Goal: Task Accomplishment & Management: Use online tool/utility

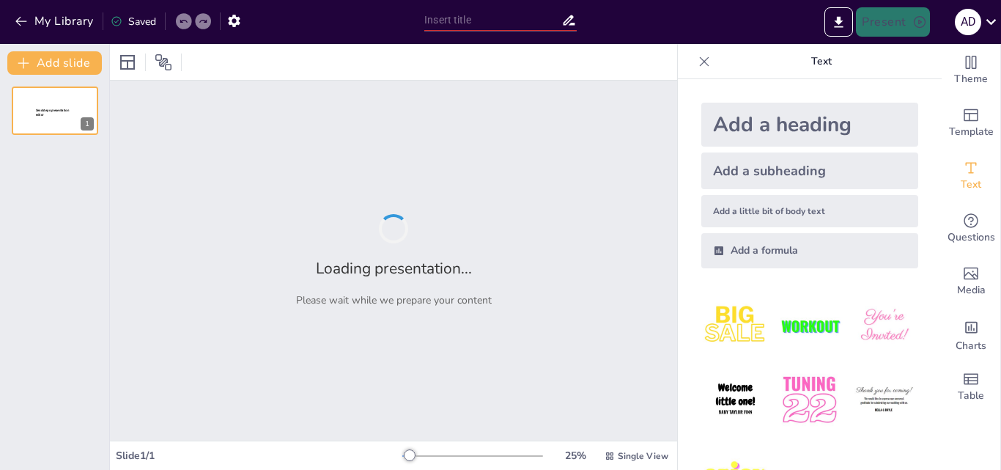
type input "Menjadi Pahlawan Digital: Memahami Tantangan Kecerdasan Artifisial"
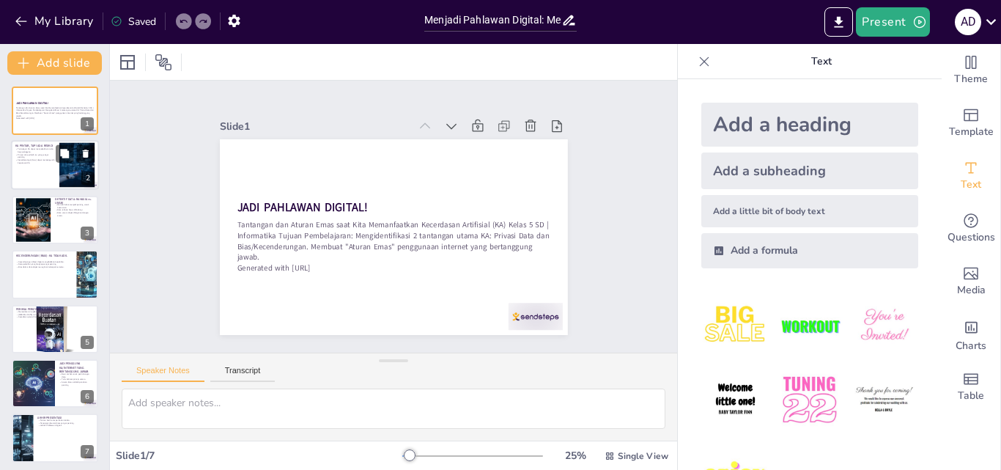
click at [30, 170] on div at bounding box center [55, 166] width 88 height 50
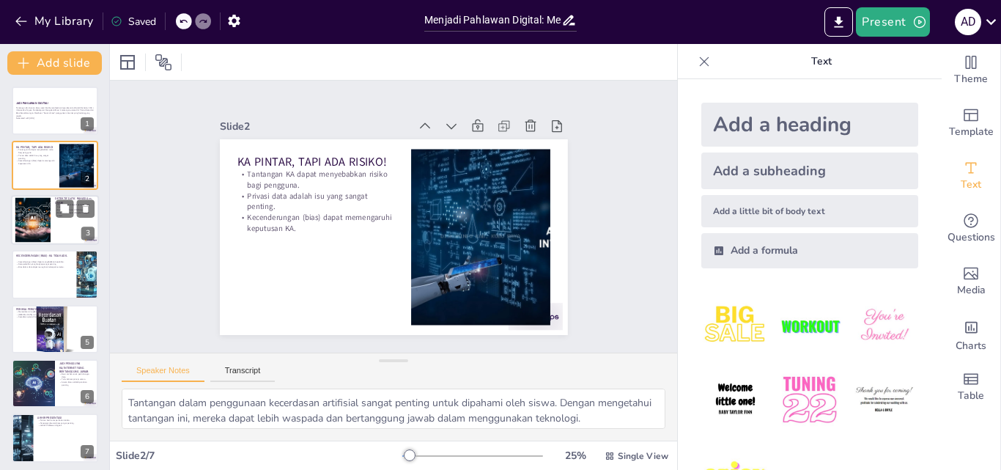
click at [40, 218] on div at bounding box center [32, 219] width 79 height 45
type textarea "Memilah data yang boleh dibagikan dan yang tidak sangat penting untuk menjaga k…"
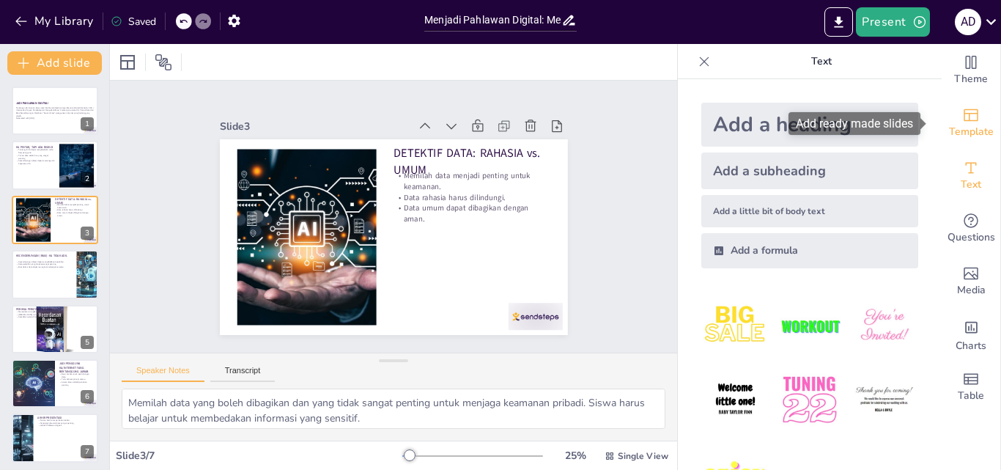
click at [973, 117] on div "Template" at bounding box center [971, 123] width 59 height 53
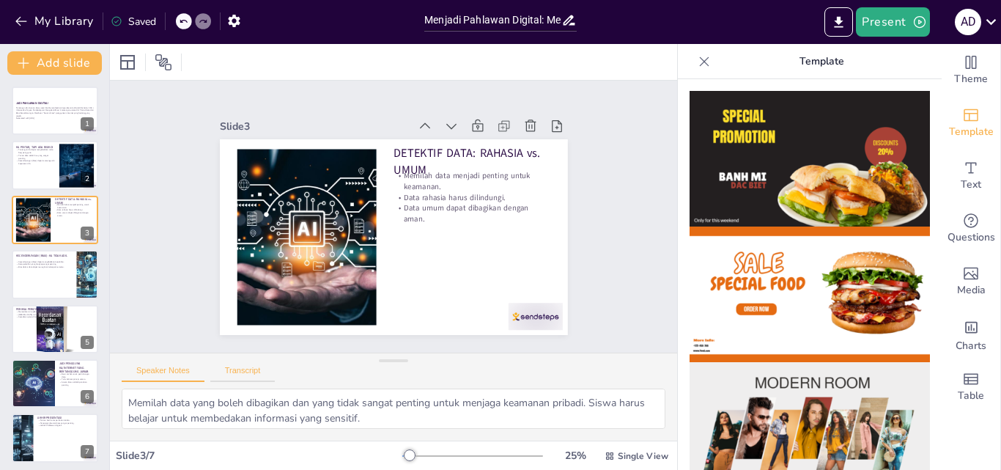
click at [243, 374] on button "Transcript" at bounding box center [242, 374] width 65 height 16
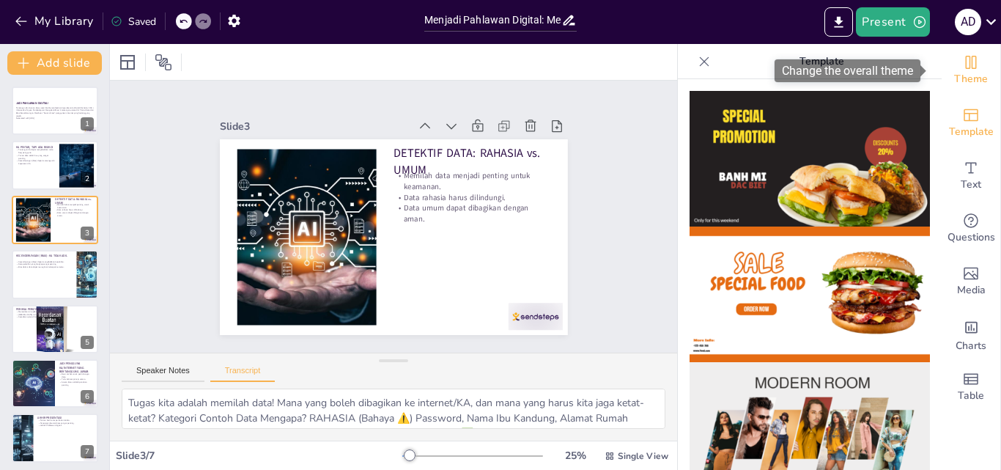
click at [963, 78] on span "Theme" at bounding box center [971, 79] width 34 height 16
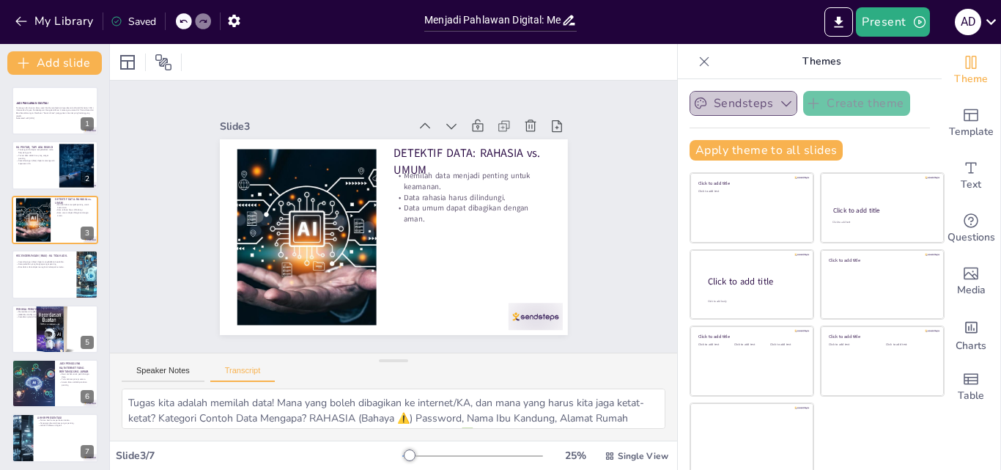
click at [779, 105] on icon "button" at bounding box center [786, 103] width 15 height 15
click at [36, 277] on div at bounding box center [55, 274] width 88 height 50
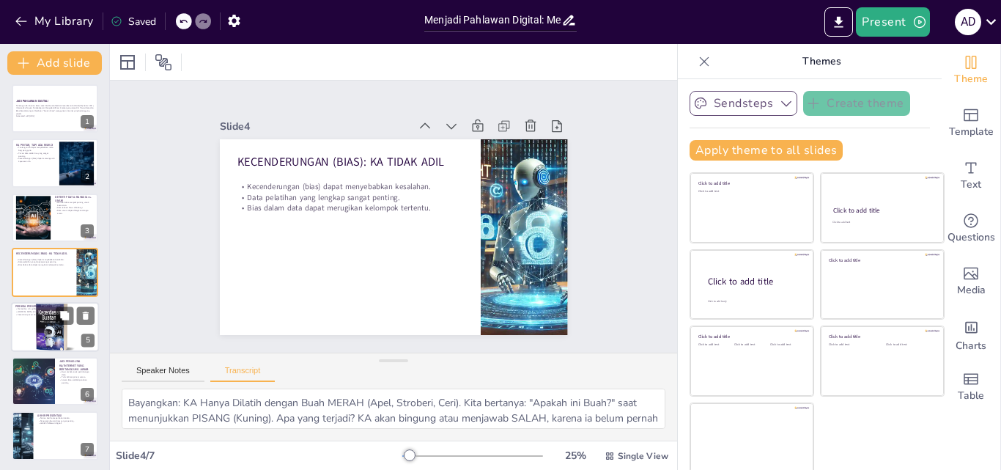
click at [21, 331] on div at bounding box center [55, 326] width 88 height 67
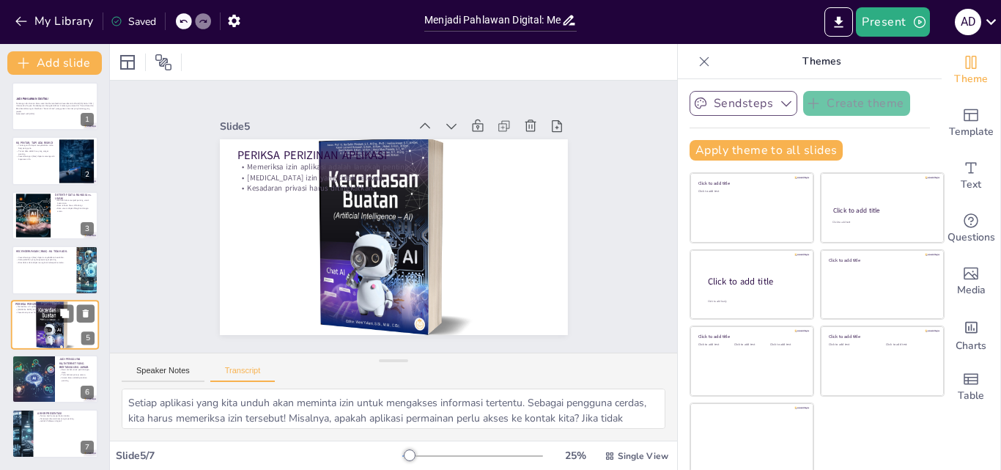
scroll to position [3, 0]
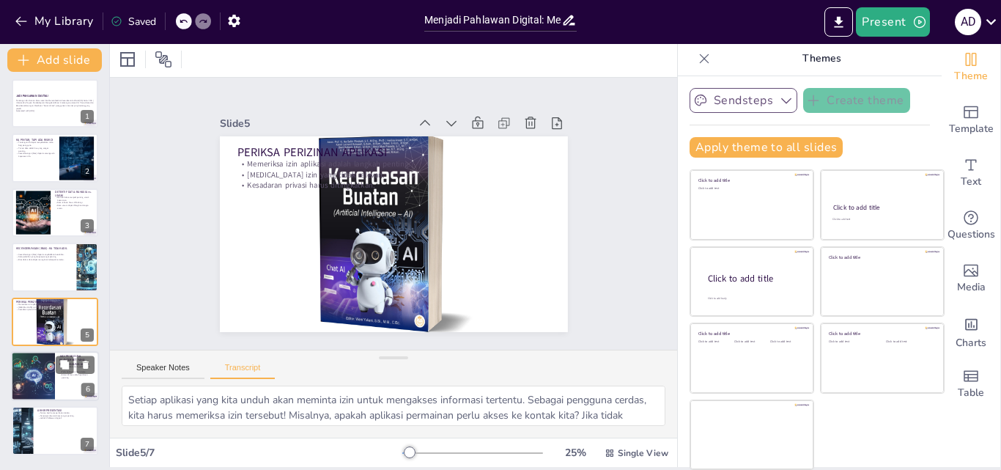
click at [42, 374] on div at bounding box center [33, 376] width 91 height 50
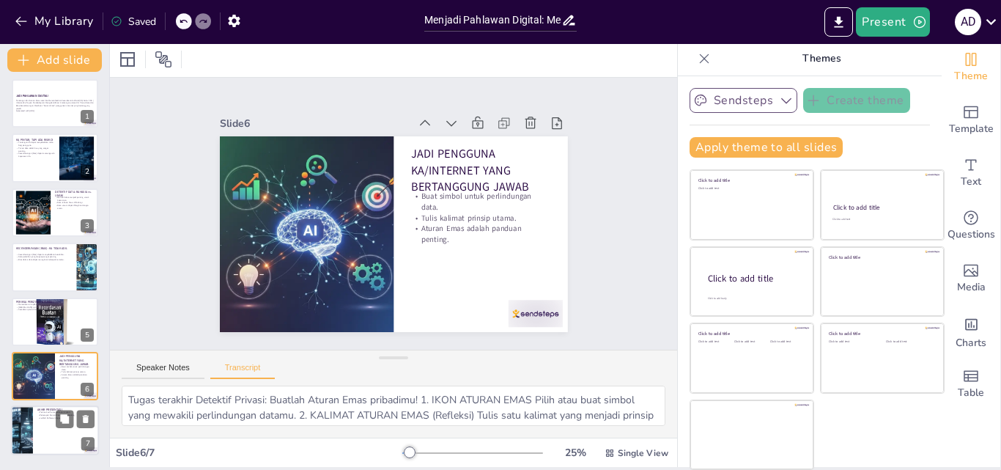
click at [43, 434] on div at bounding box center [55, 431] width 88 height 50
type textarea "Terima kasih telah belajar tentang tantangan Kecerdasan Artifisial dan cara men…"
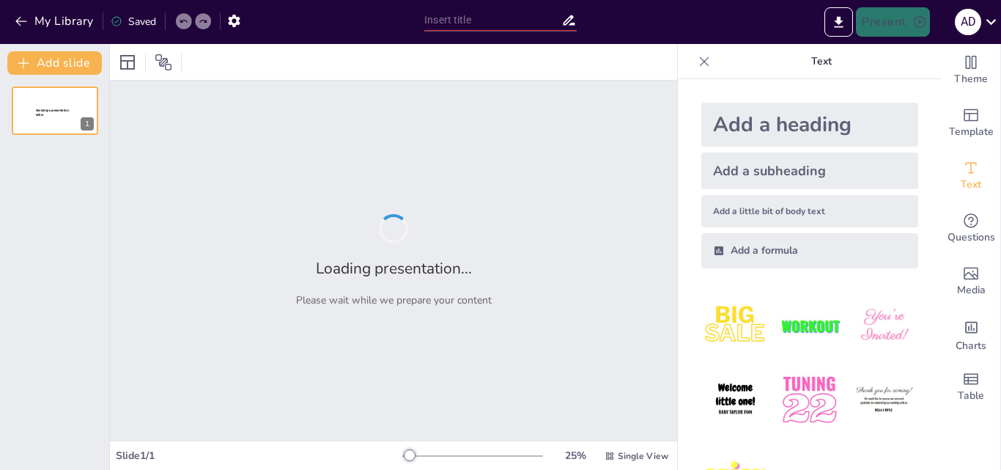
type input "Menjadi Pahlawan Digital: Memahami Tantangan Kecerdasan Artifisial"
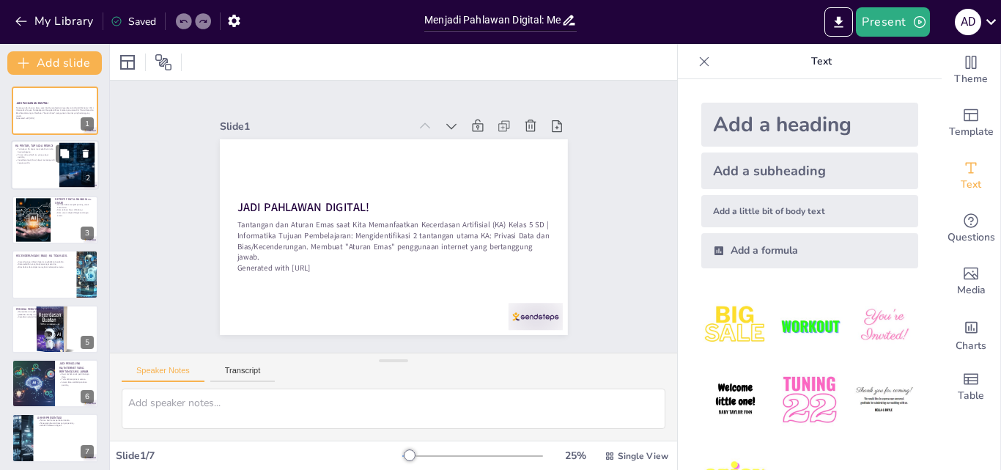
click at [41, 166] on div at bounding box center [55, 166] width 88 height 50
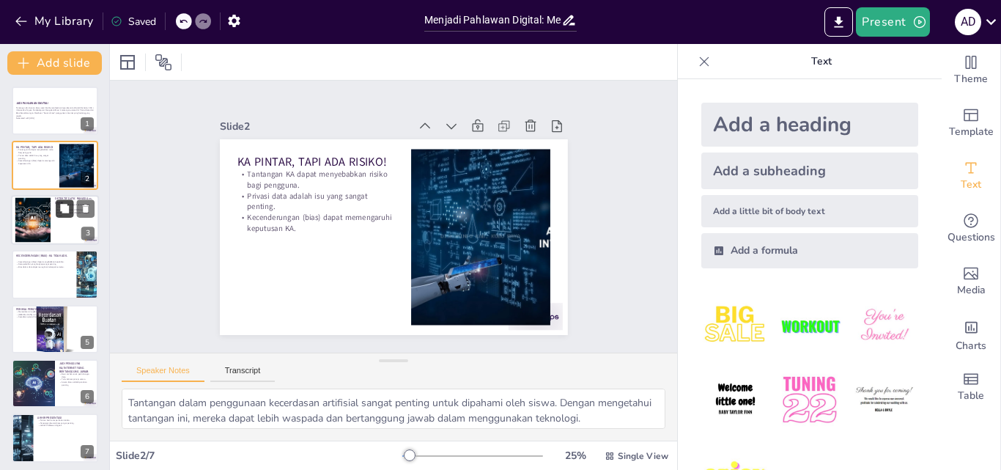
click at [57, 216] on button at bounding box center [65, 208] width 18 height 18
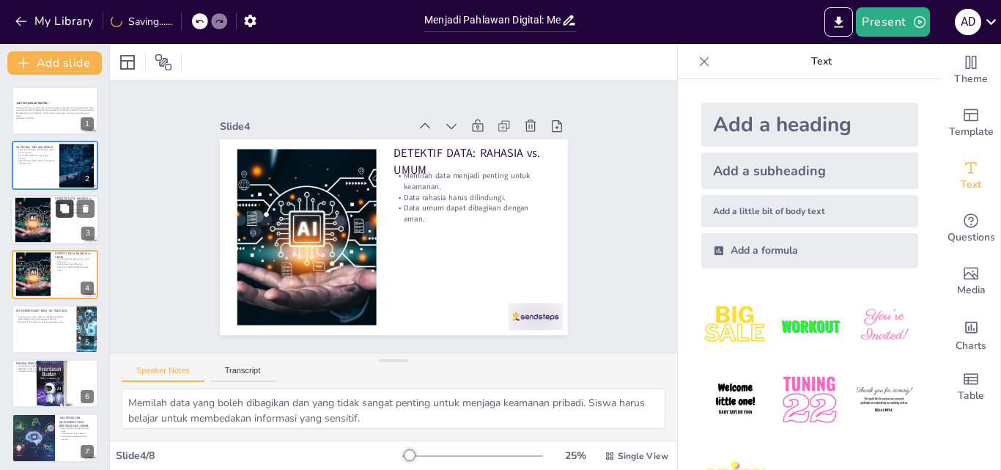
scroll to position [2, 0]
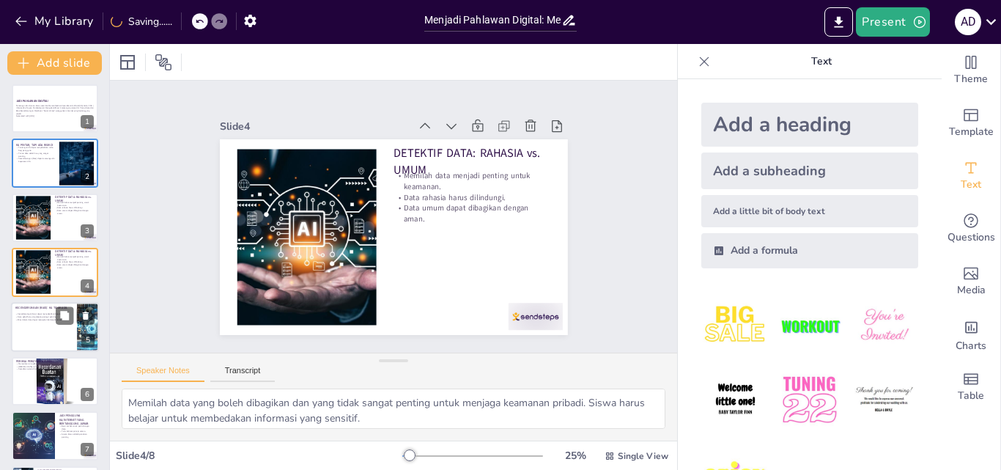
click at [45, 311] on div "KECENDERUNGAN (BIAS): KA TIDAK ADIL" at bounding box center [43, 307] width 57 height 7
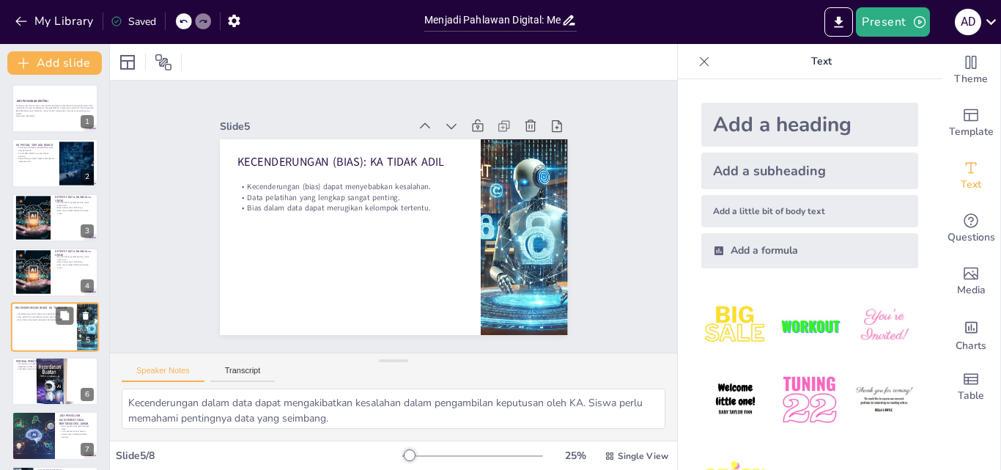
scroll to position [56, 0]
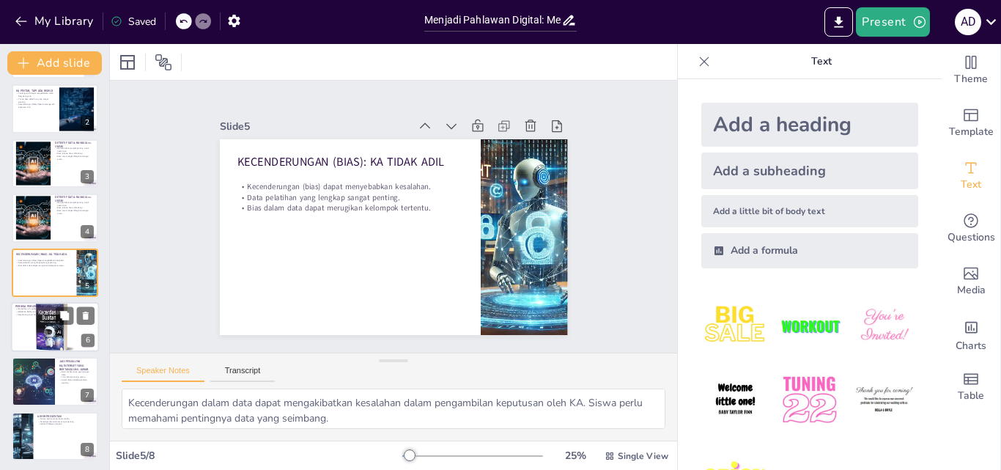
click at [26, 320] on div at bounding box center [55, 326] width 88 height 67
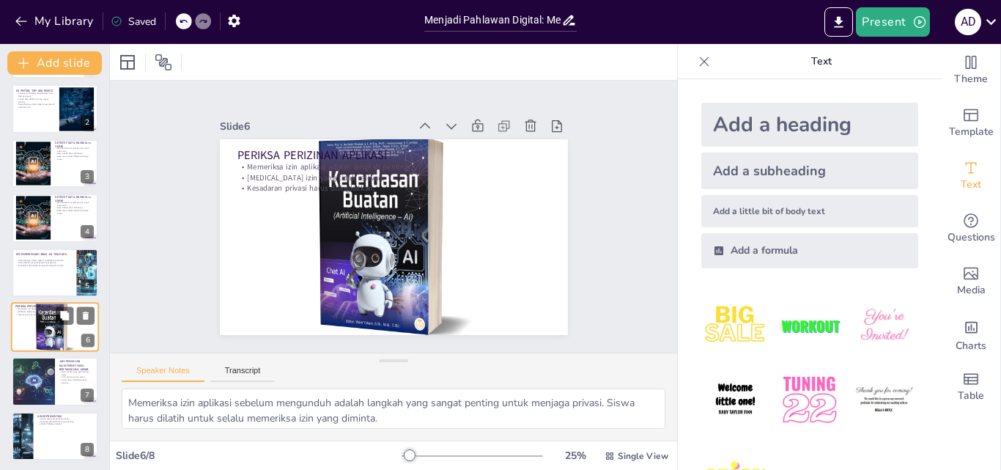
scroll to position [59, 0]
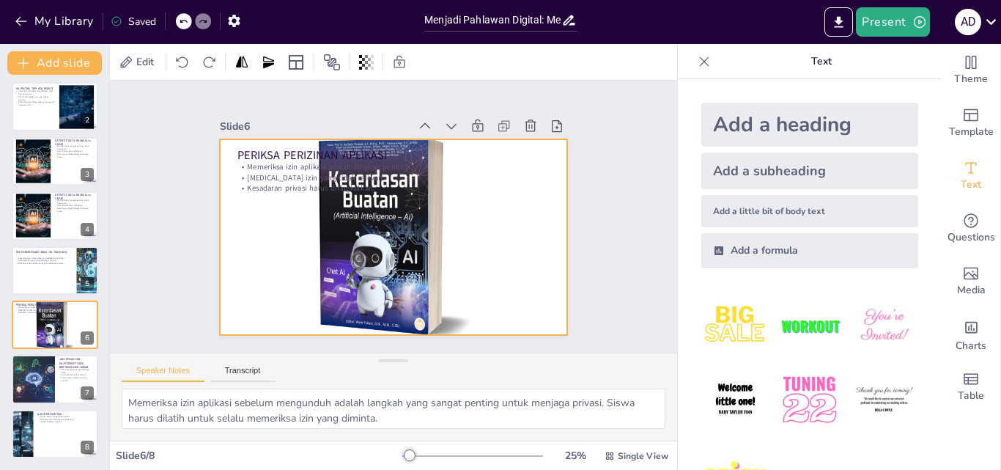
click at [336, 247] on div at bounding box center [394, 237] width 348 height 267
drag, startPoint x: 366, startPoint y: 251, endPoint x: 414, endPoint y: 252, distance: 48.4
click at [414, 252] on div at bounding box center [382, 233] width 438 height 420
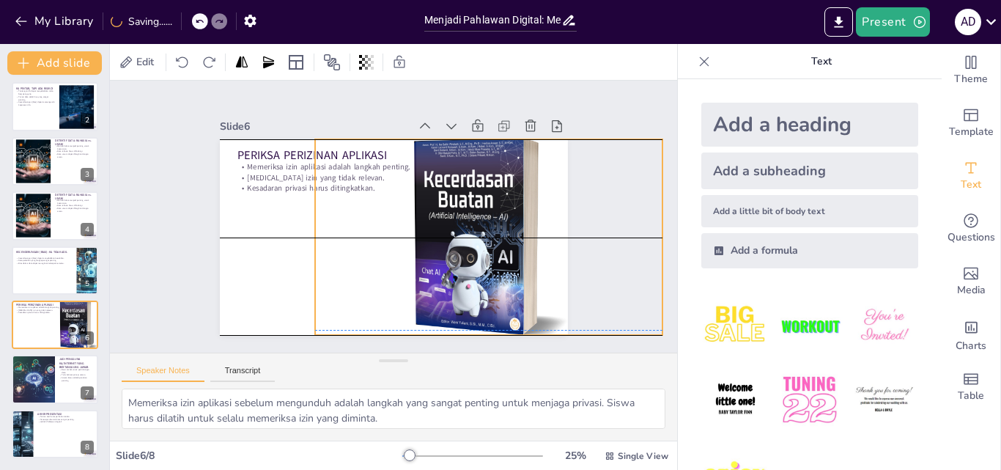
drag, startPoint x: 394, startPoint y: 244, endPoint x: 441, endPoint y: 243, distance: 46.9
click at [441, 243] on div at bounding box center [489, 237] width 348 height 267
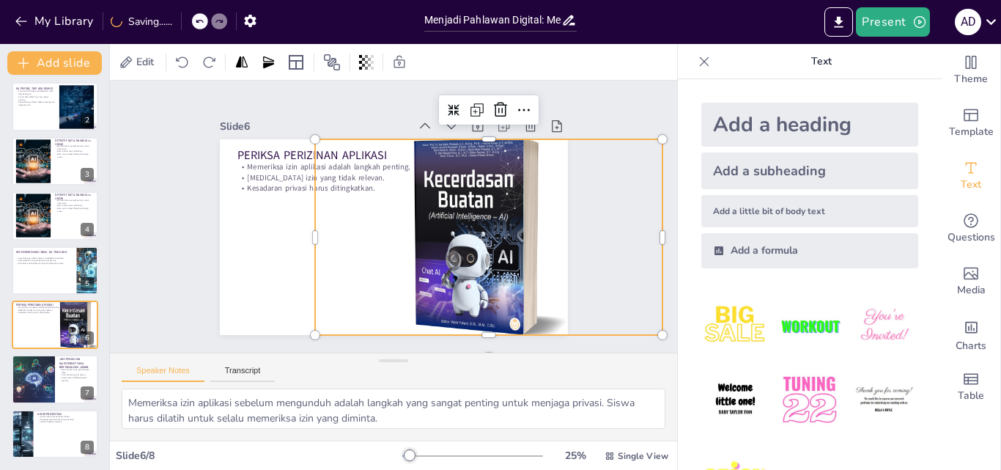
click at [587, 102] on div "Slide 1 JADI PAHLAWAN DIGITAL! Tantangan dan Aturan Emas saat Kita Memanfaatkan…" at bounding box center [394, 216] width 430 height 237
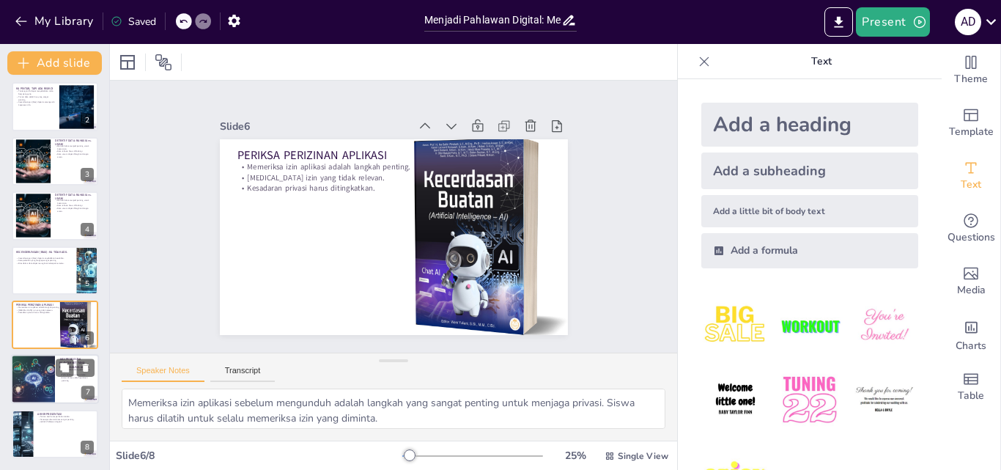
click at [58, 386] on div at bounding box center [55, 380] width 88 height 50
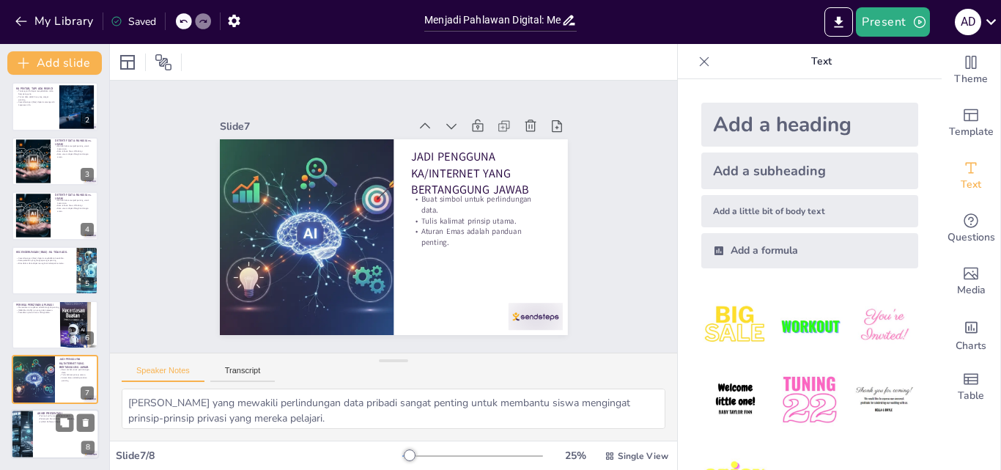
click at [44, 435] on div at bounding box center [55, 434] width 88 height 50
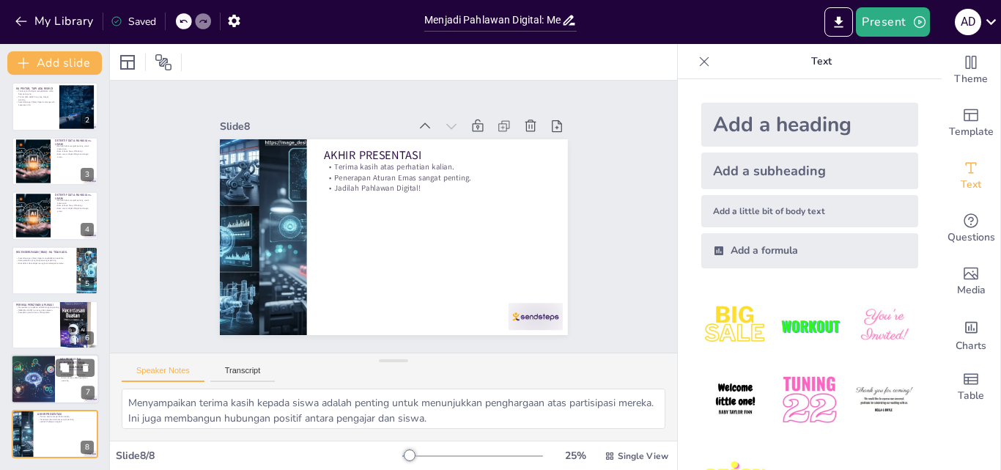
click at [58, 377] on div at bounding box center [55, 380] width 88 height 50
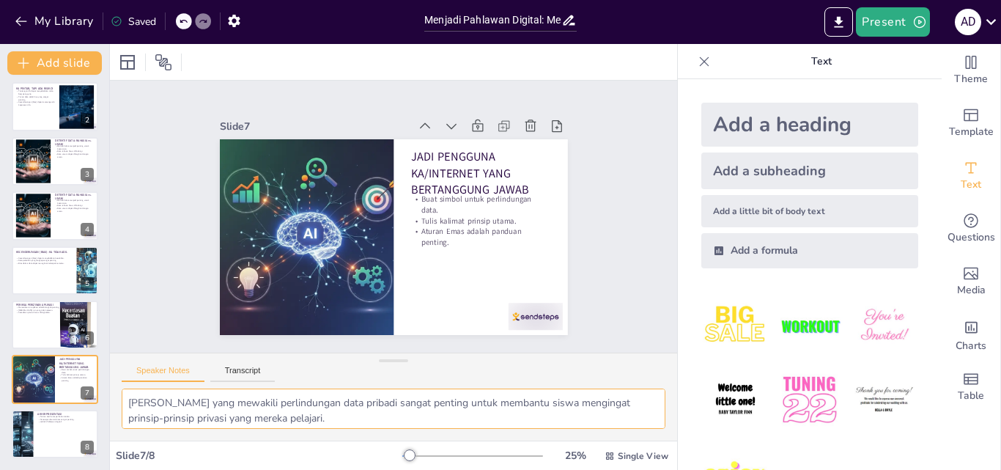
click at [322, 417] on textarea "Simbol yang mewakili perlindungan data pribadi sangat penting untuk membantu si…" at bounding box center [394, 408] width 544 height 40
type textarea "Simbol yang mewakili perlindungan data pribadi sangat penting untuk membantu si…"
click at [241, 363] on div "Speaker Notes Transcript" at bounding box center [393, 370] width 567 height 35
click at [241, 370] on button "Transcript" at bounding box center [242, 374] width 65 height 16
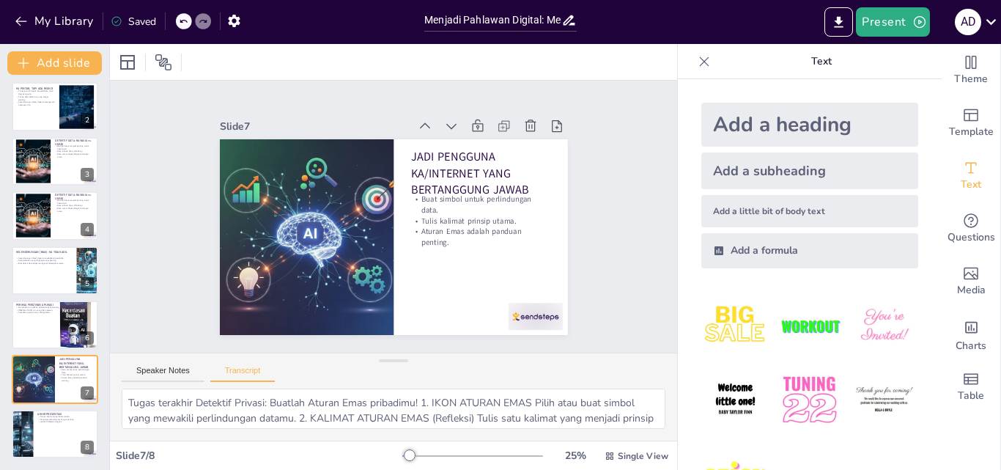
scroll to position [19, 0]
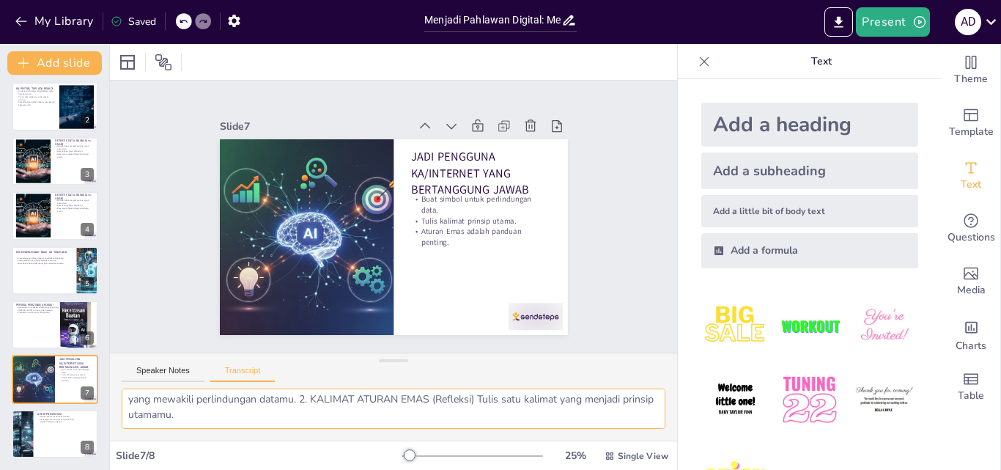
click at [334, 412] on textarea "Tugas terakhir Detektif Privasi: Buatlah Aturan Emas pribadimu! 1. IKON ATURAN …" at bounding box center [394, 408] width 544 height 40
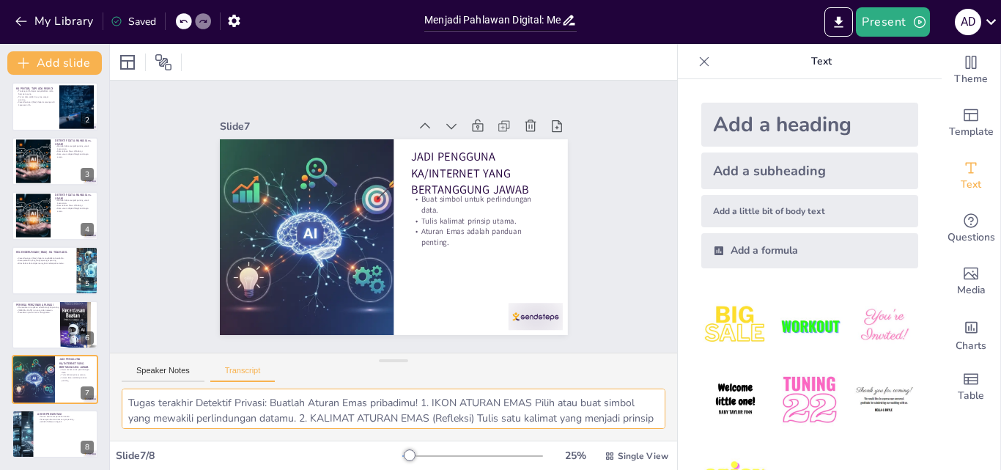
type textarea "Tugas terakhir Detektif Privasi: Buatlah Aturan Emas pribadimu! 1. IKON ATURAN …"
